Goal: Task Accomplishment & Management: Complete application form

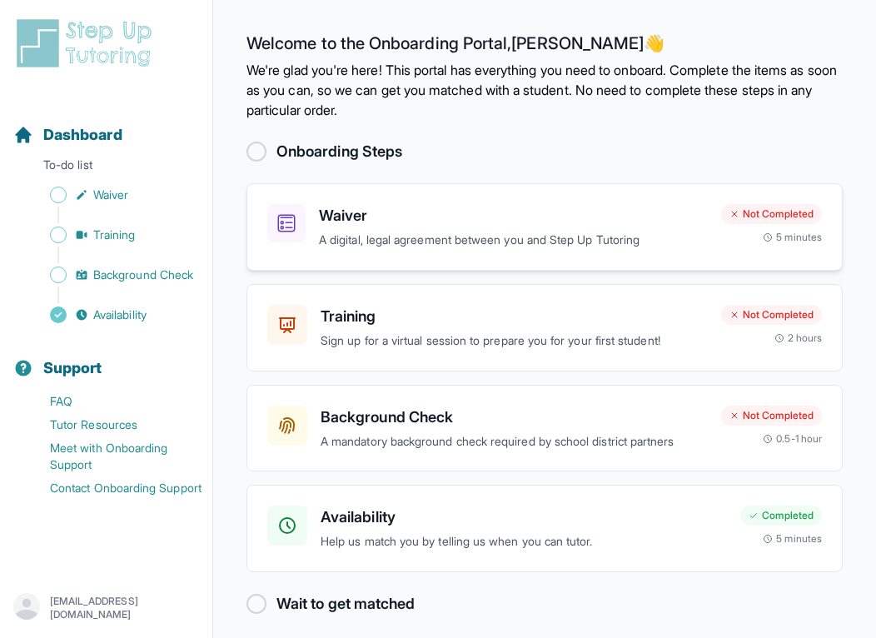
click at [426, 220] on h3 "Waiver" at bounding box center [513, 215] width 389 height 23
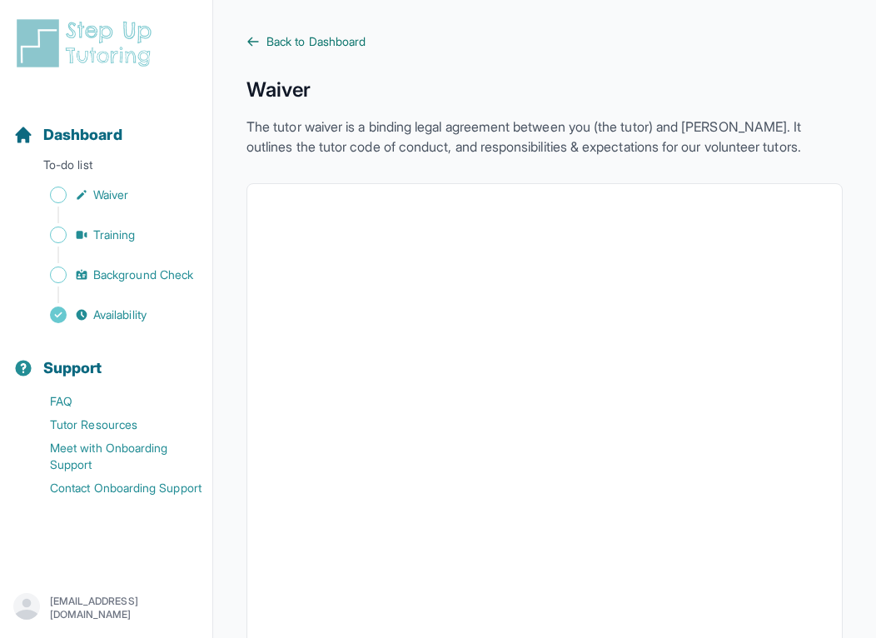
click at [306, 42] on span "Back to Dashboard" at bounding box center [315, 41] width 99 height 17
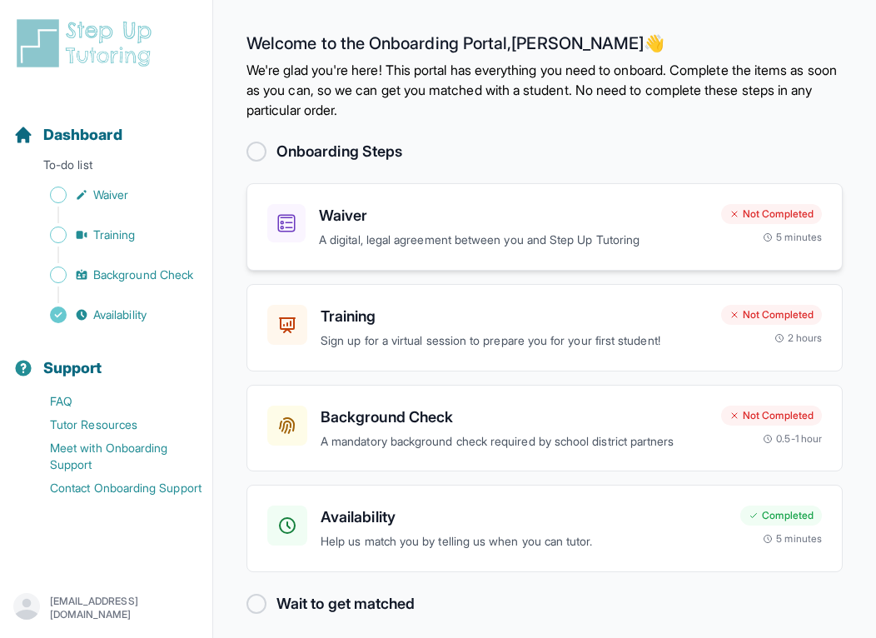
click at [460, 238] on p "A digital, legal agreement between you and Step Up Tutoring" at bounding box center [513, 240] width 389 height 19
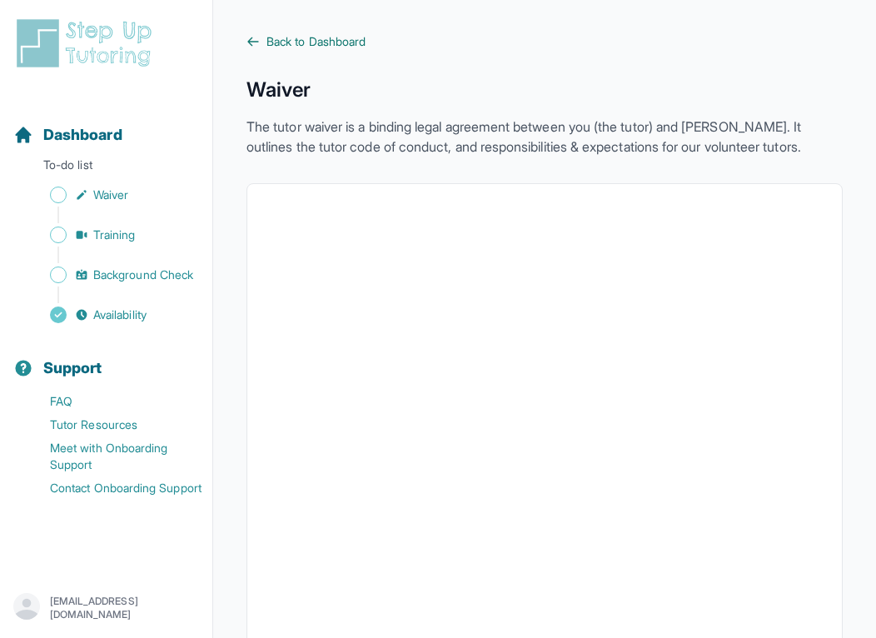
click at [253, 39] on icon at bounding box center [252, 41] width 13 height 13
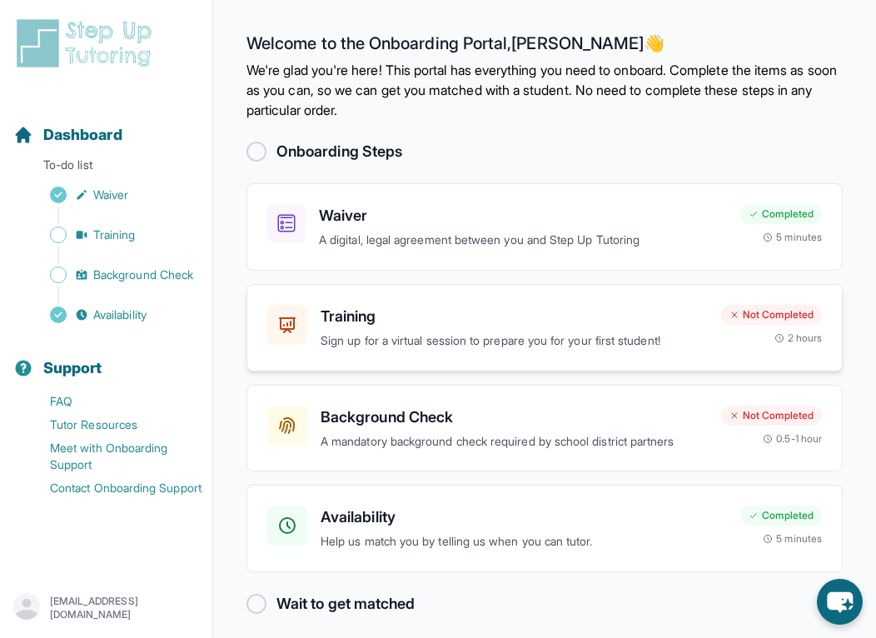
click at [575, 305] on h3 "Training" at bounding box center [514, 316] width 387 height 23
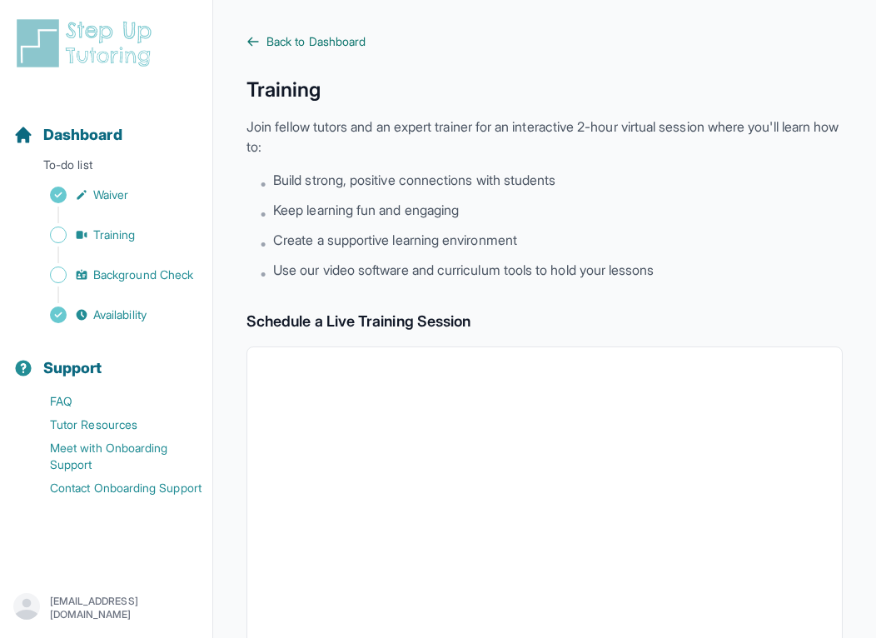
click at [300, 45] on span "Back to Dashboard" at bounding box center [315, 41] width 99 height 17
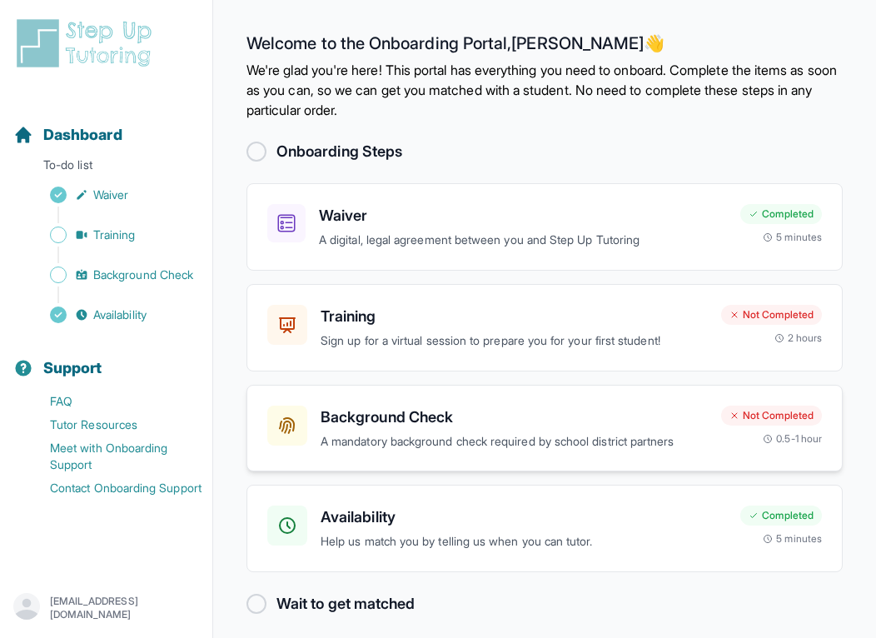
click at [510, 410] on h3 "Background Check" at bounding box center [514, 417] width 387 height 23
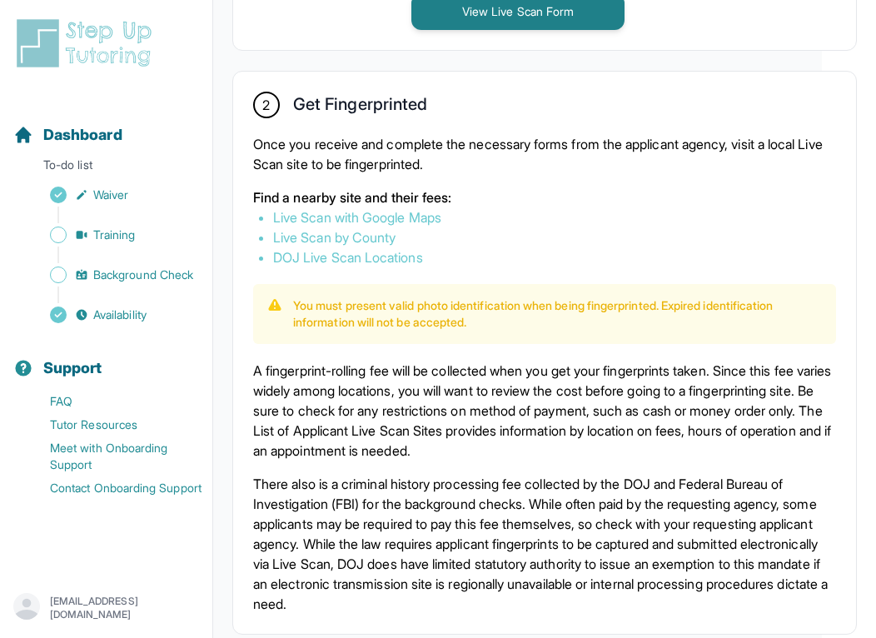
scroll to position [986, 54]
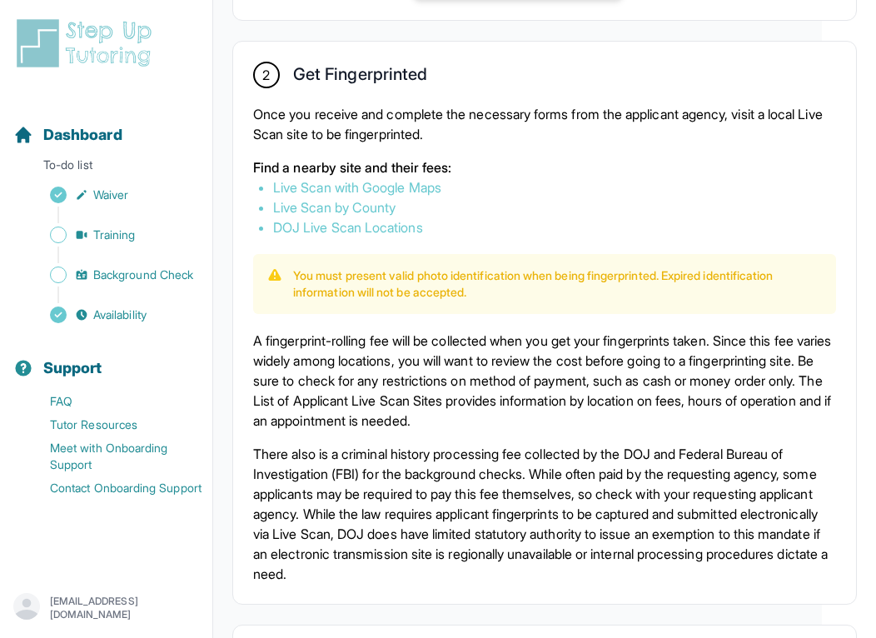
click at [381, 196] on link "Live Scan with Google Maps" at bounding box center [357, 187] width 168 height 17
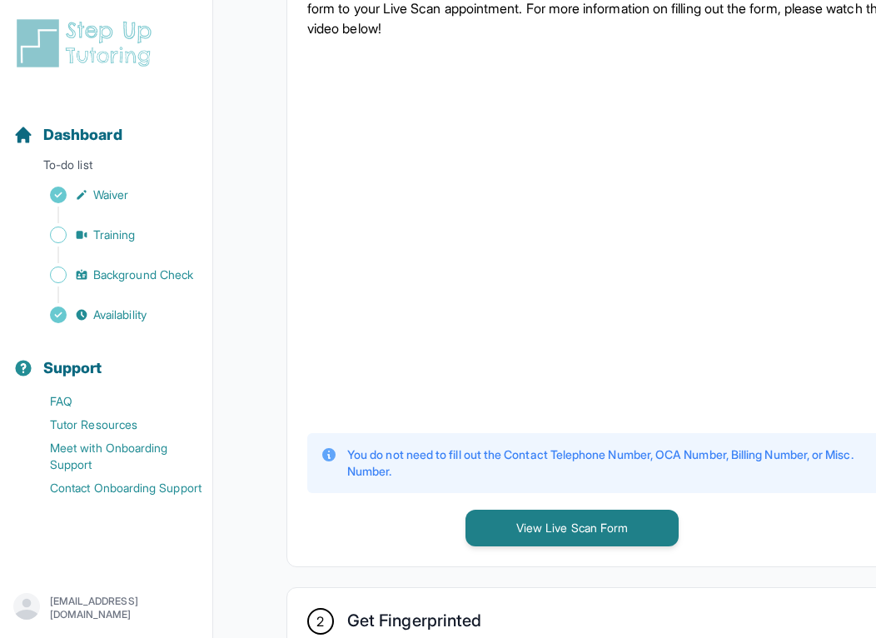
scroll to position [441, 0]
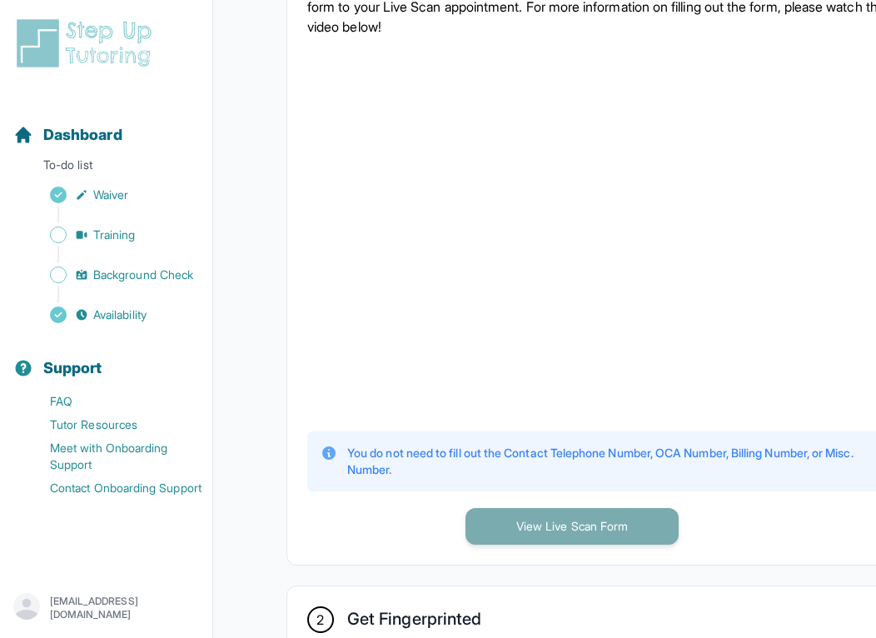
click at [572, 545] on button "View Live Scan Form" at bounding box center [572, 526] width 213 height 37
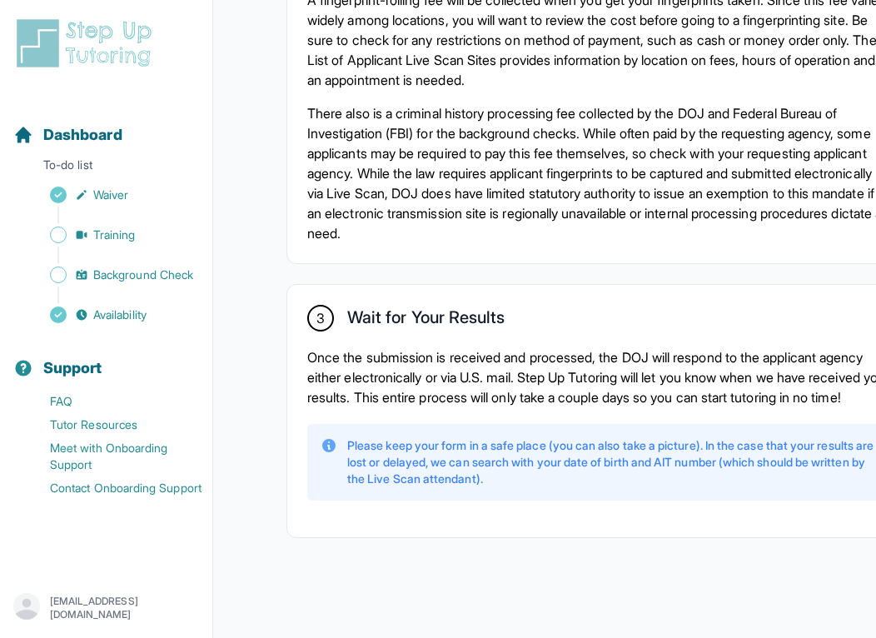
scroll to position [1367, 0]
